Goal: Information Seeking & Learning: Understand process/instructions

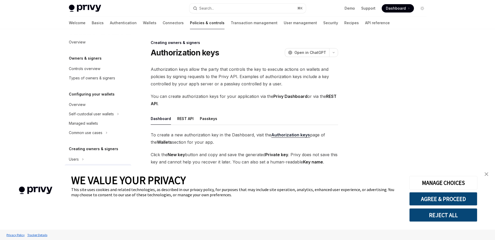
click at [488, 177] on link "close banner" at bounding box center [487, 174] width 10 height 10
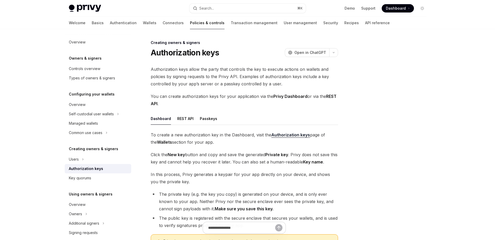
click at [89, 8] on img at bounding box center [85, 8] width 32 height 7
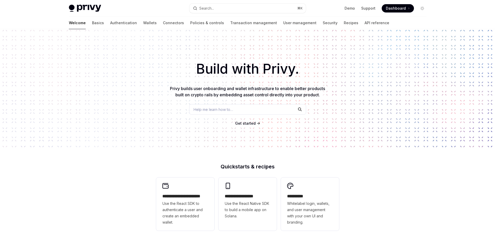
click at [106, 62] on h1 "Build with Privy." at bounding box center [247, 69] width 479 height 20
click at [92, 24] on link "Basics" at bounding box center [98, 23] width 12 height 12
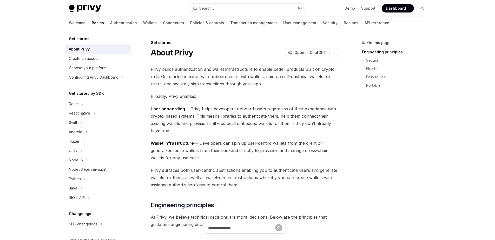
scroll to position [46, 0]
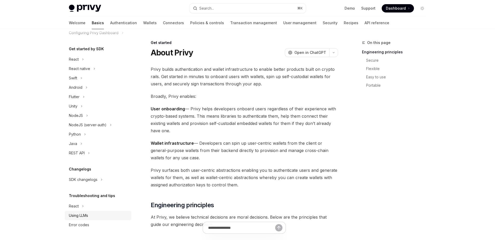
click at [78, 214] on div "Using LLMs" at bounding box center [78, 215] width 19 height 6
type textarea "*"
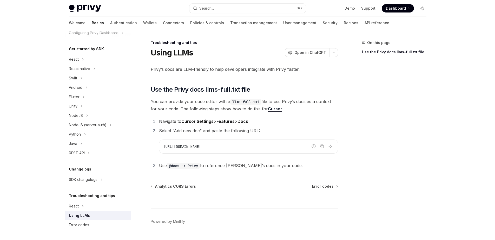
drag, startPoint x: 163, startPoint y: 146, endPoint x: 259, endPoint y: 147, distance: 95.7
click at [259, 147] on code "[URL][DOMAIN_NAME]" at bounding box center [249, 146] width 170 height 6
copy span "[URL][DOMAIN_NAME]"
